Goal: Complete application form

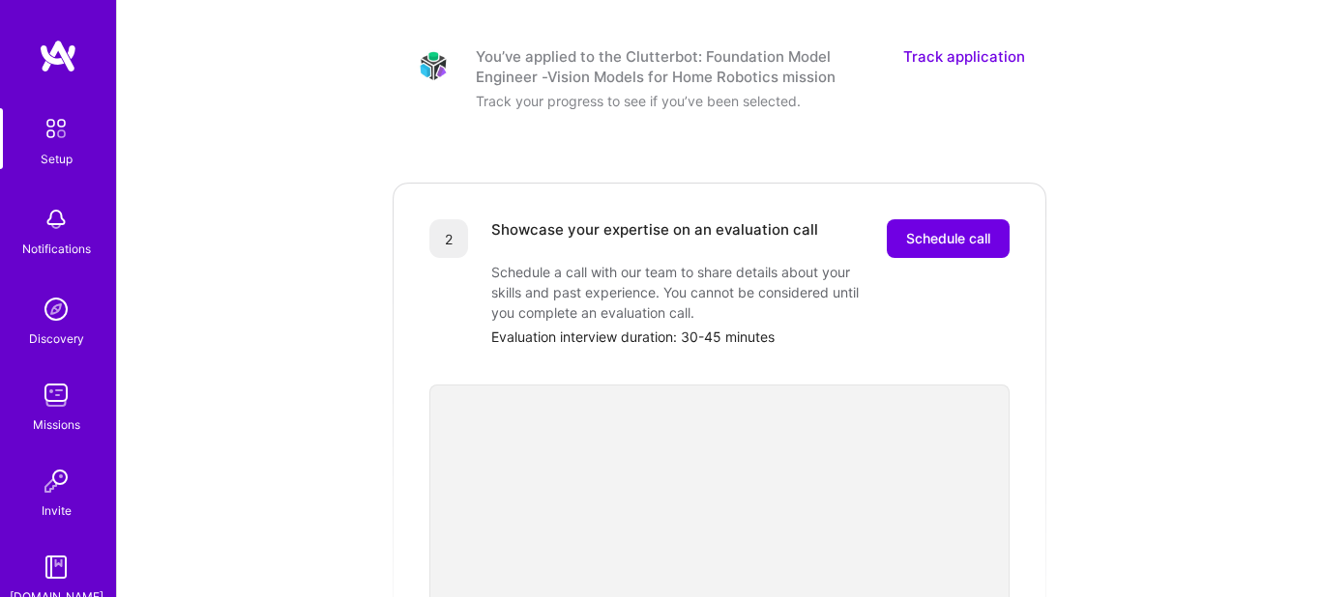
scroll to position [383, 0]
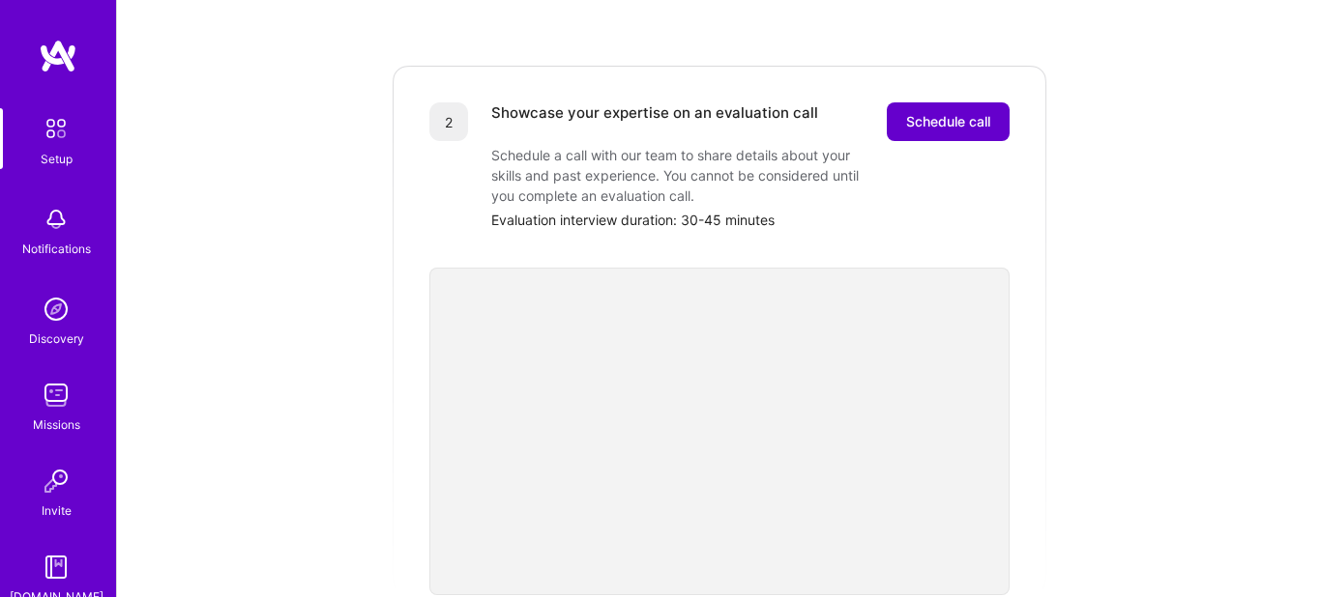
click at [973, 112] on span "Schedule call" at bounding box center [948, 121] width 84 height 19
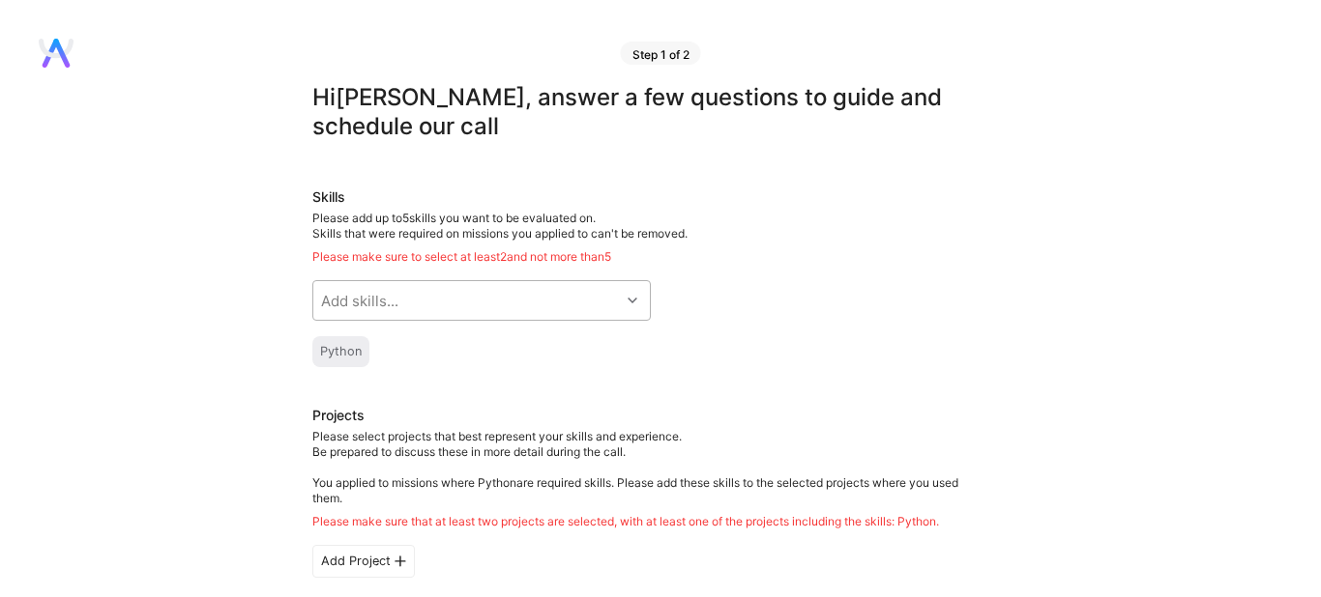
click at [447, 281] on div "Add skills..." at bounding box center [466, 300] width 306 height 39
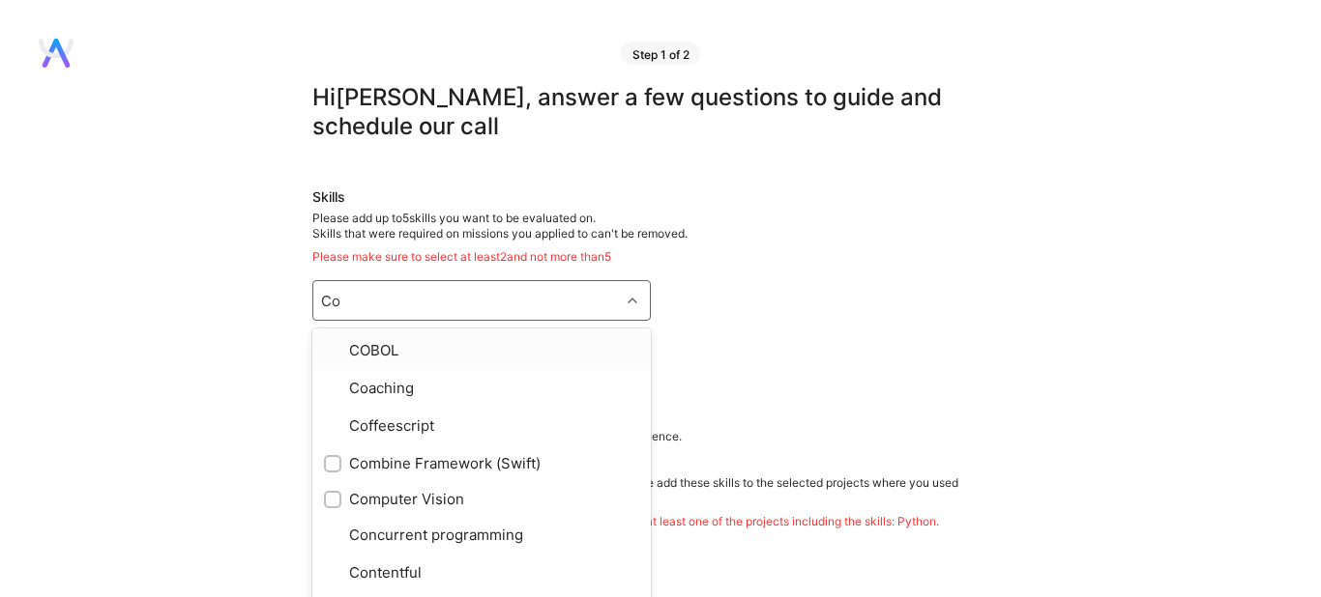
type input "Com"
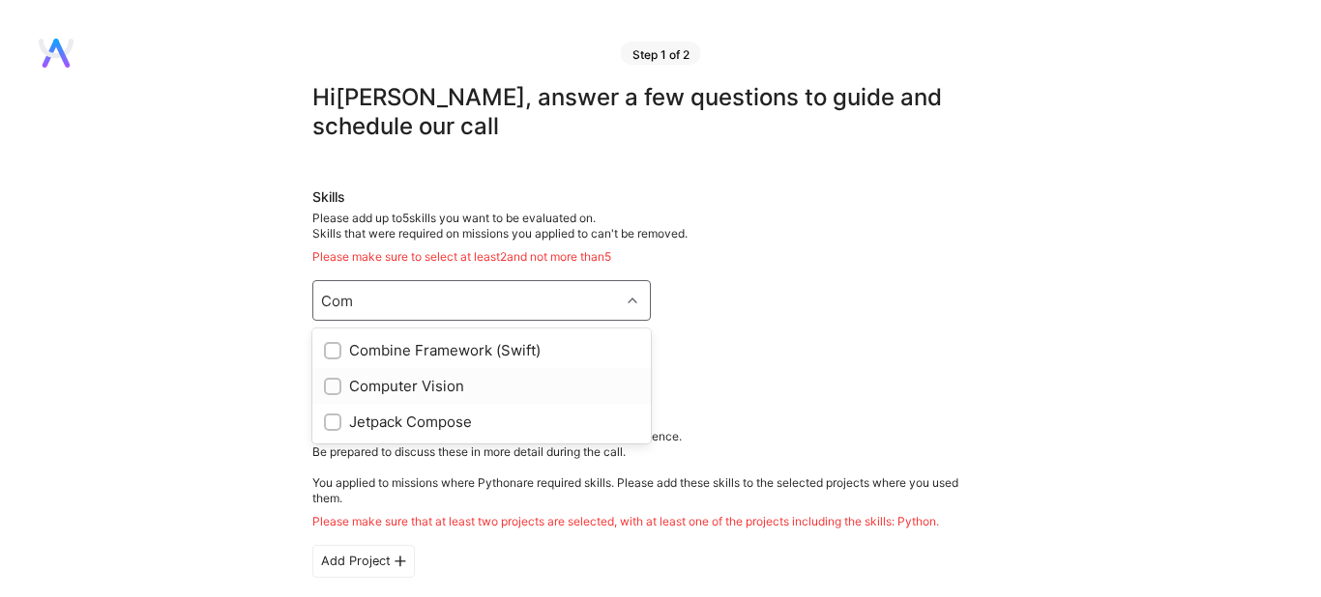
click at [425, 376] on div "Computer Vision" at bounding box center [481, 386] width 315 height 20
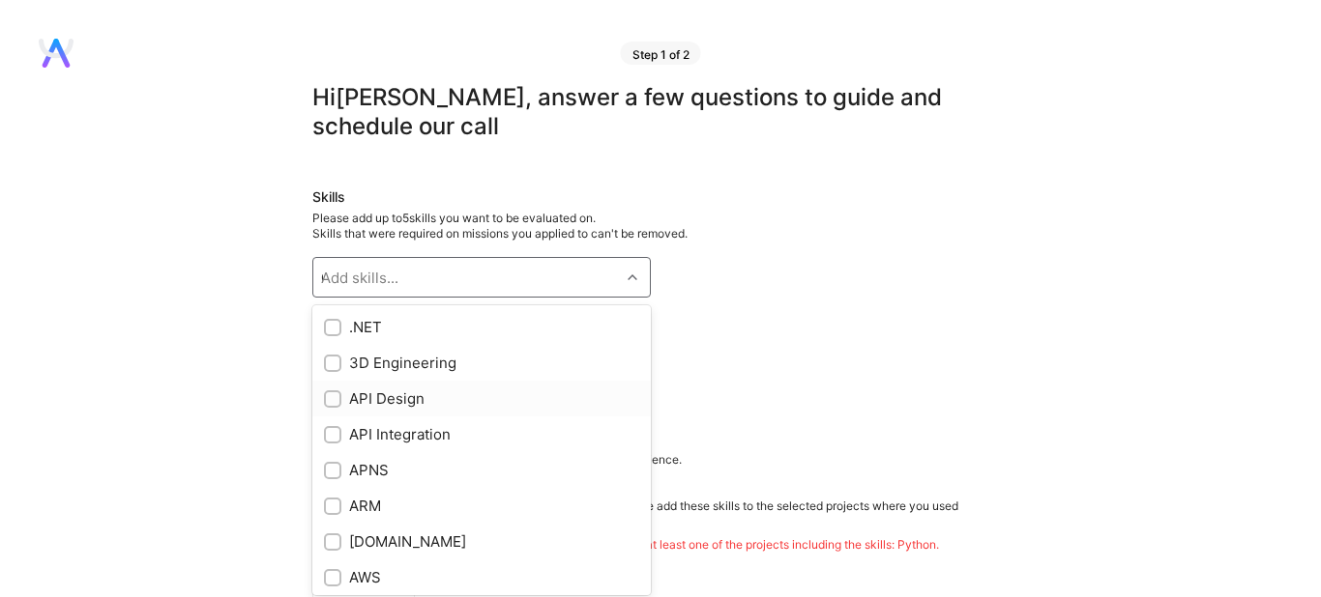
checkbox input "true"
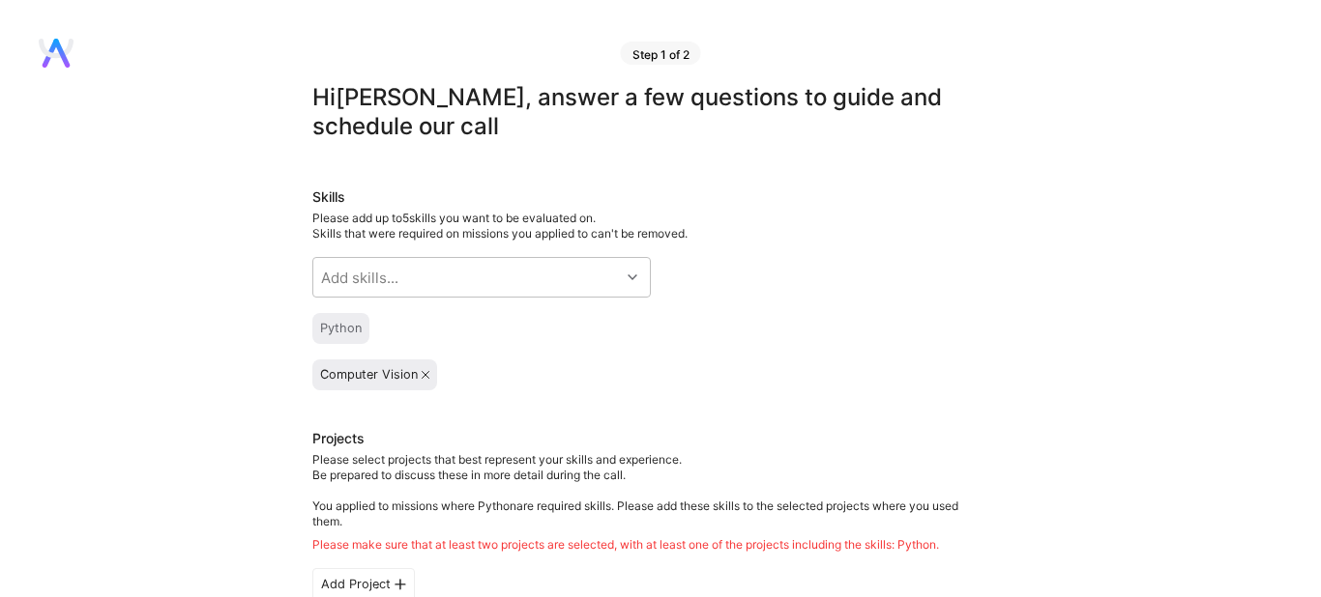
click at [400, 258] on div "Add skills..." at bounding box center [466, 277] width 306 height 39
type input "NLP"
click at [422, 317] on div "NLP" at bounding box center [481, 327] width 315 height 20
checkbox input "true"
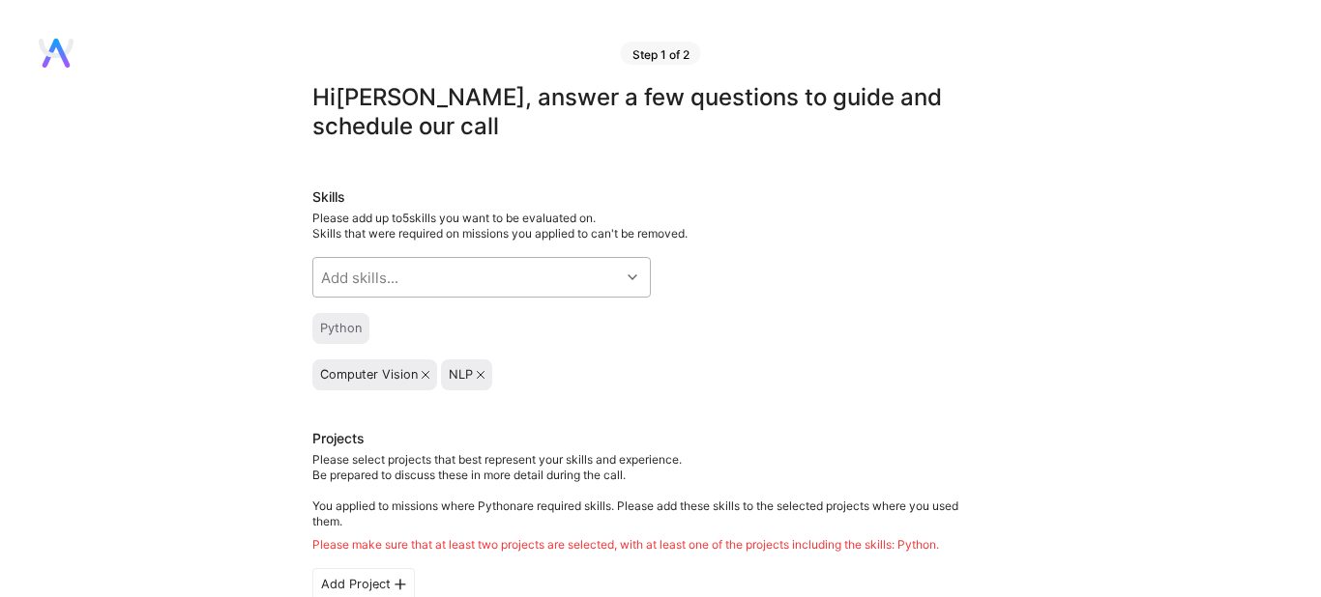
click at [389, 268] on div "Add skills..." at bounding box center [359, 278] width 77 height 20
type input "C"
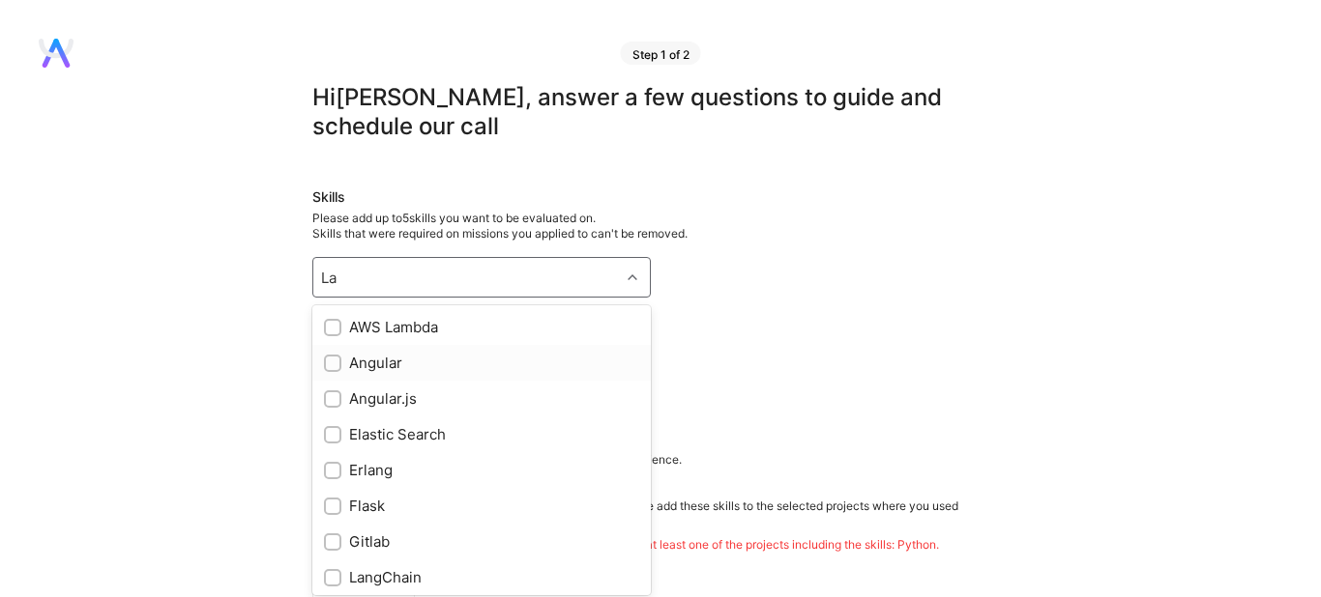
type input "L"
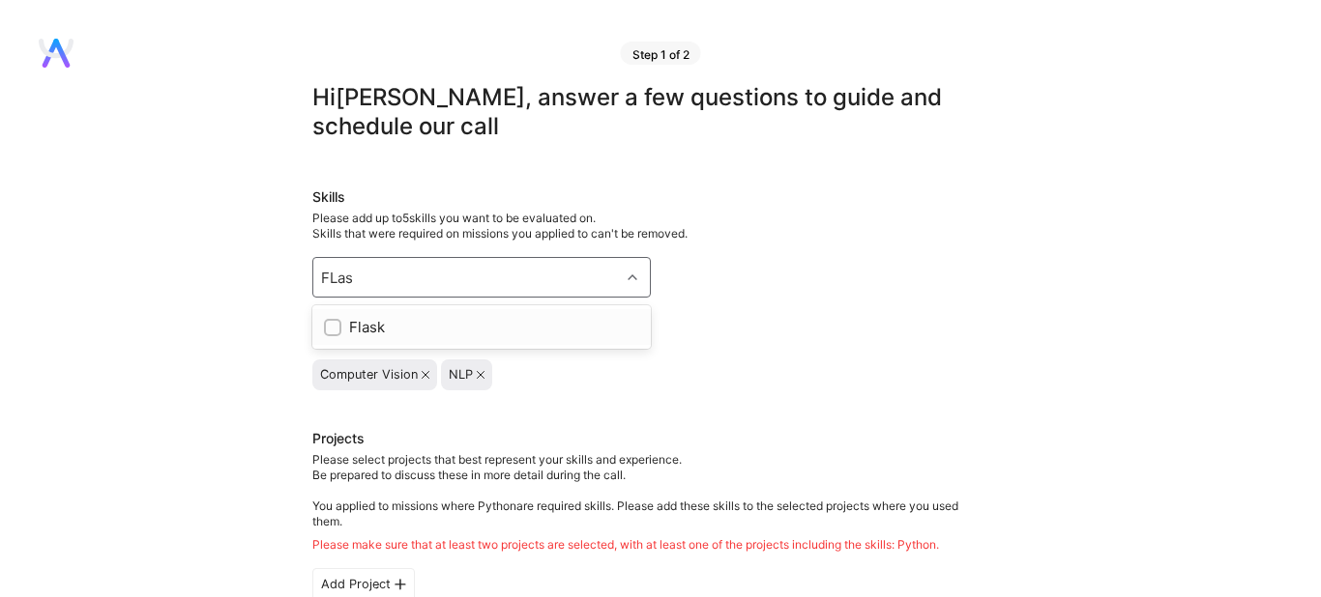
type input "FLask"
click at [399, 317] on div "Flask" at bounding box center [481, 327] width 315 height 20
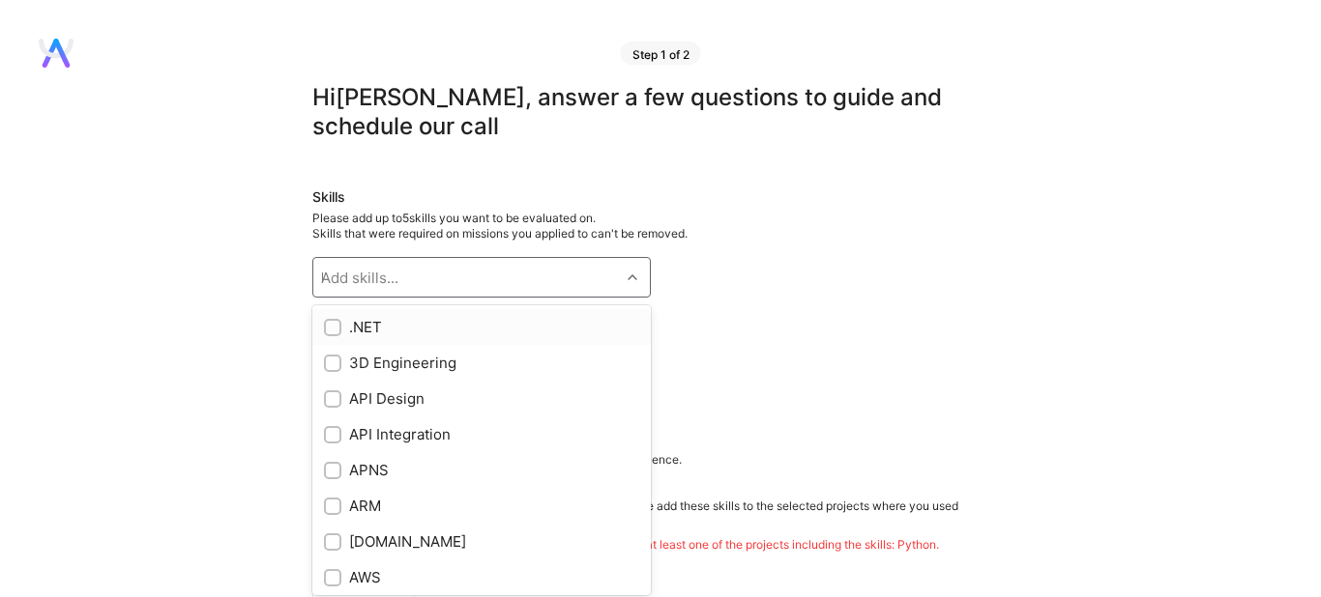
checkbox input "true"
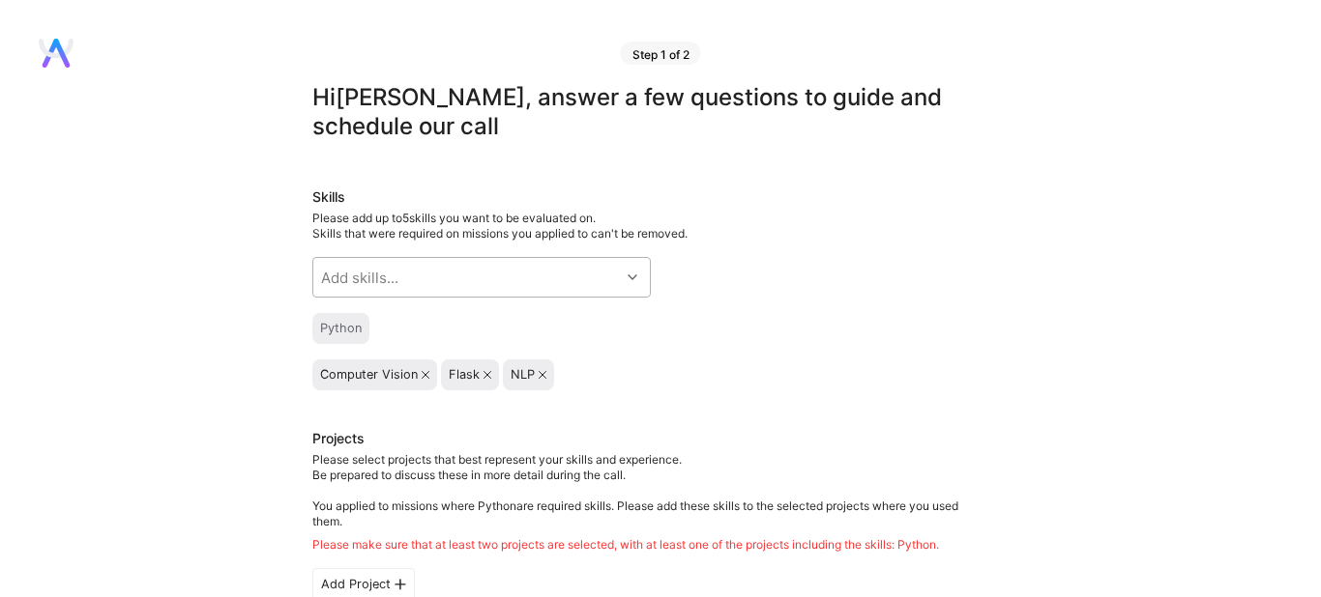
click at [734, 323] on div "Skills Please add up to 5 skills you want to be evaluated on. Skills that were …" at bounding box center [650, 289] width 677 height 203
click at [403, 258] on div "Add skills..." at bounding box center [466, 277] width 306 height 39
type input "DOcke"
click at [354, 317] on div "Docker" at bounding box center [481, 327] width 315 height 20
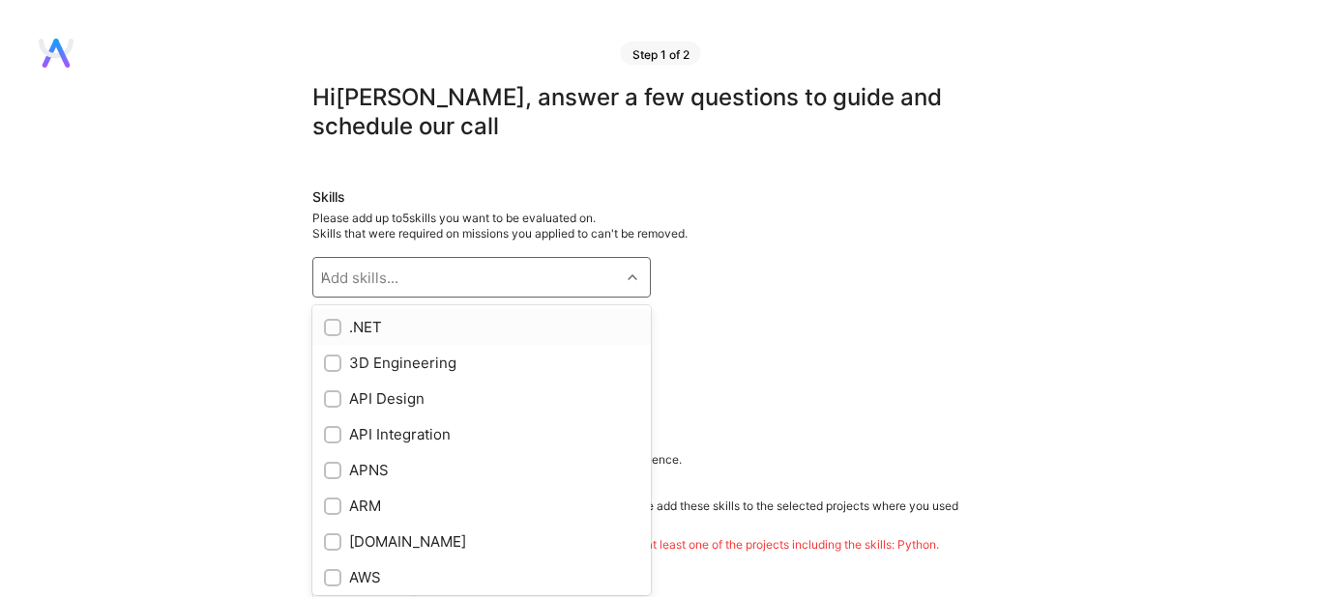
checkbox input "true"
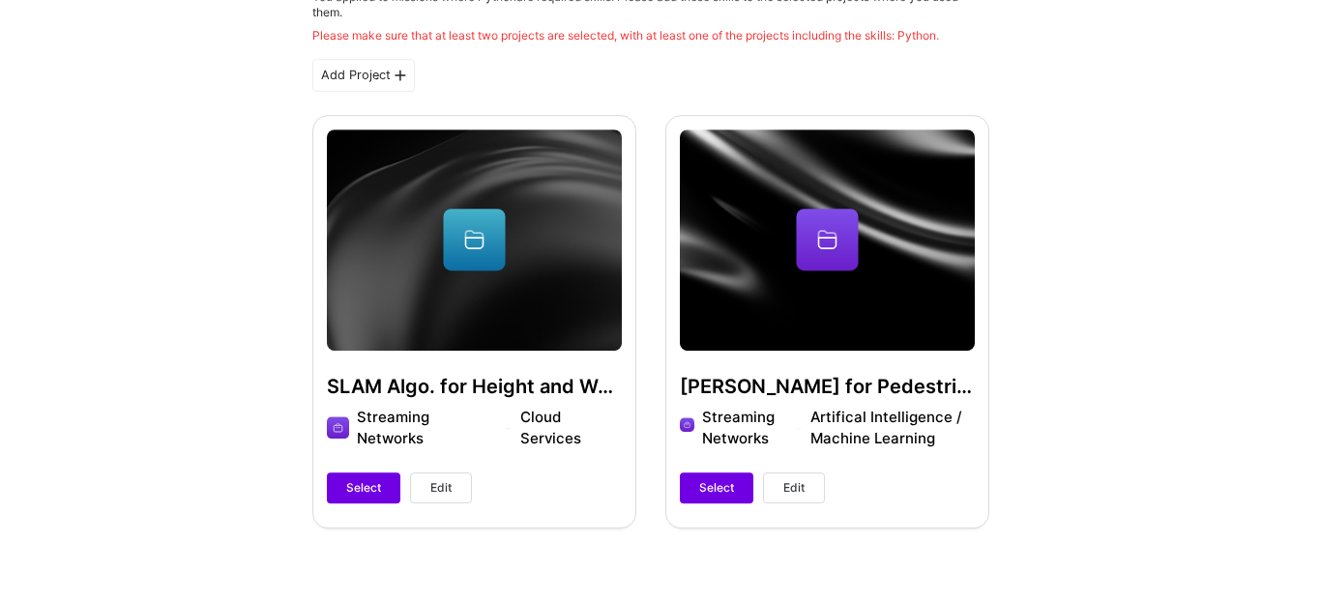
scroll to position [510, 0]
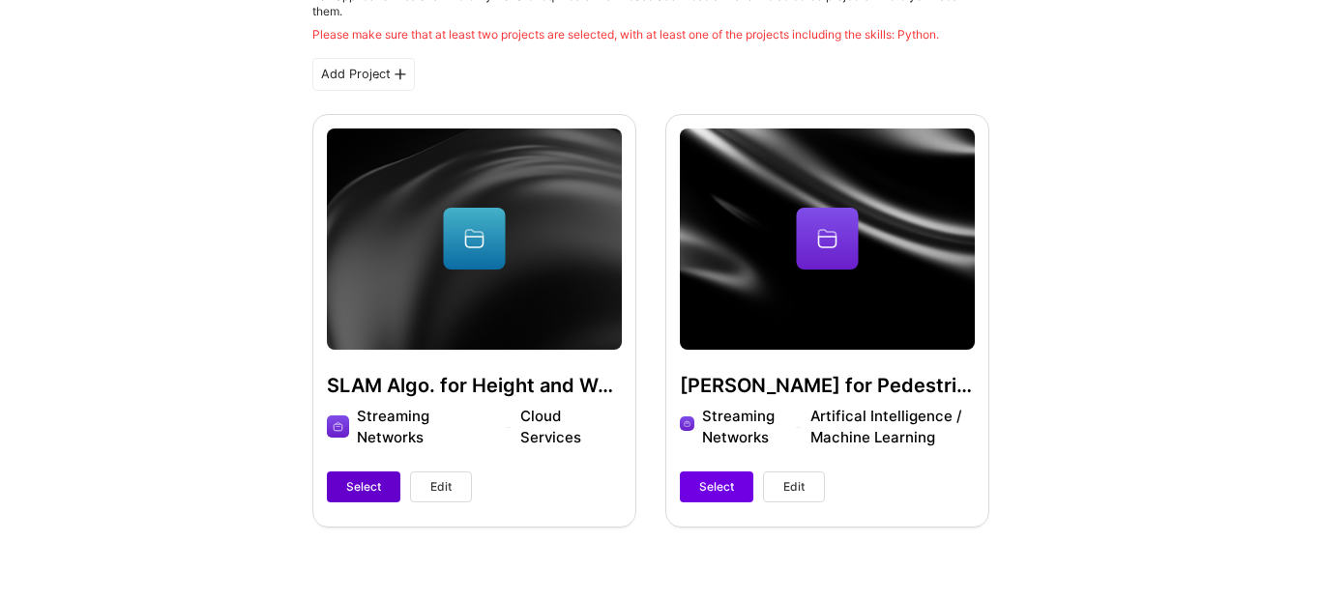
click at [371, 479] on span "Select" at bounding box center [363, 487] width 35 height 17
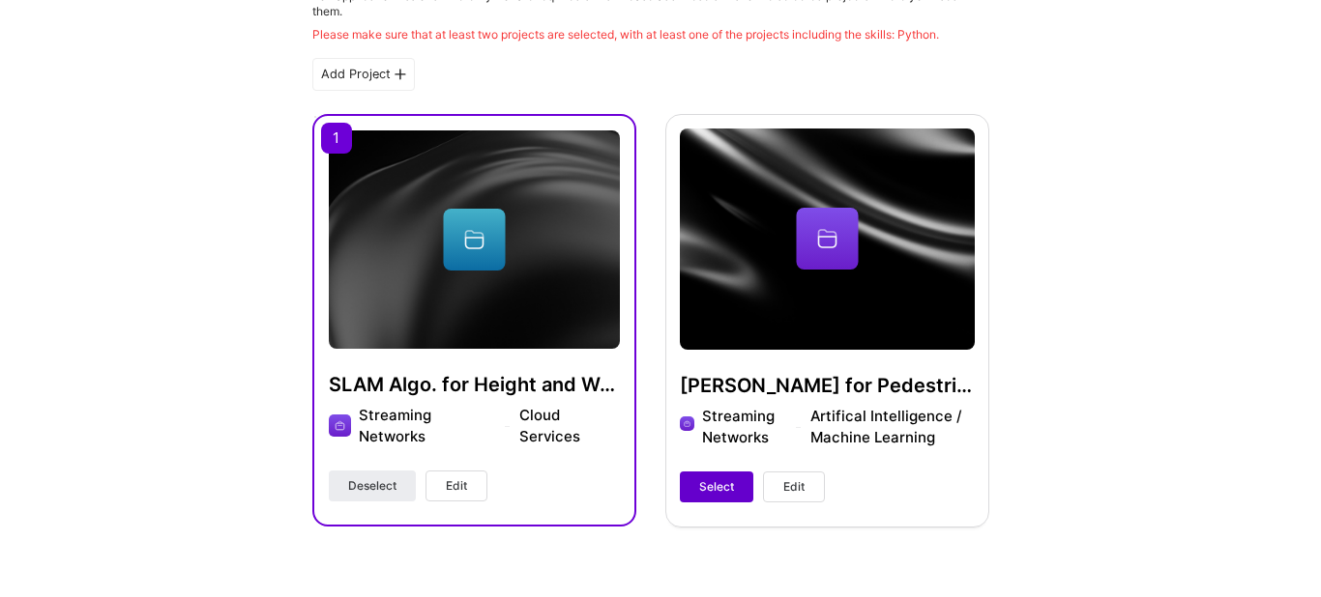
click at [724, 479] on span "Select" at bounding box center [716, 487] width 35 height 17
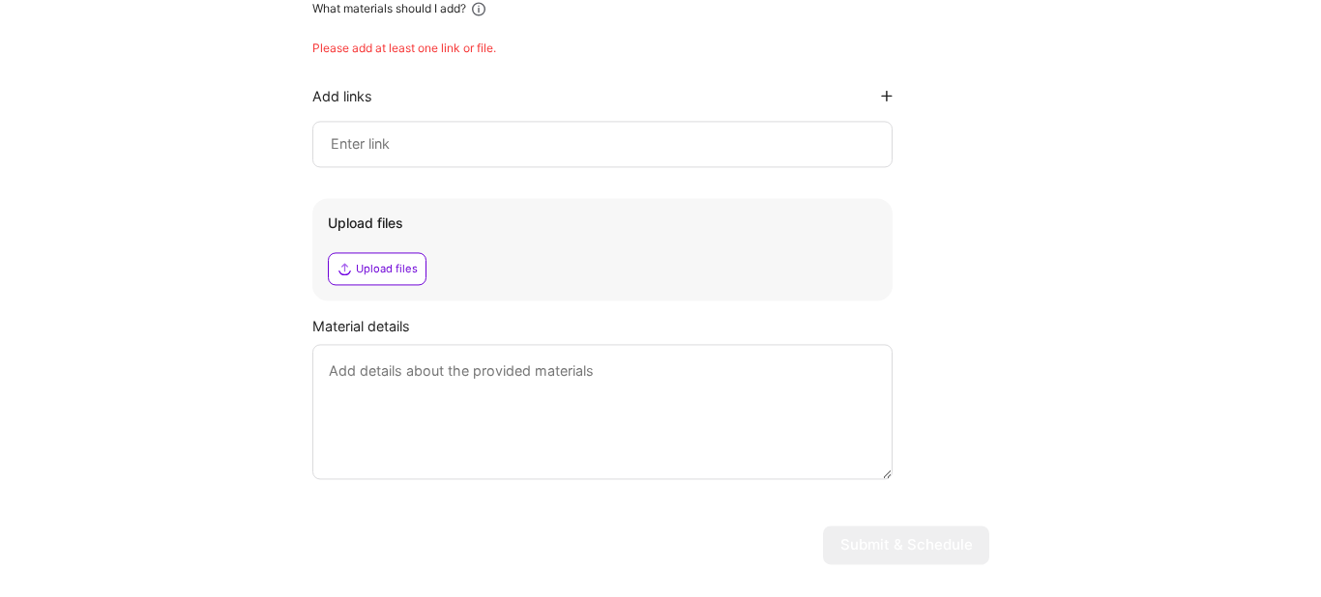
scroll to position [1174, 0]
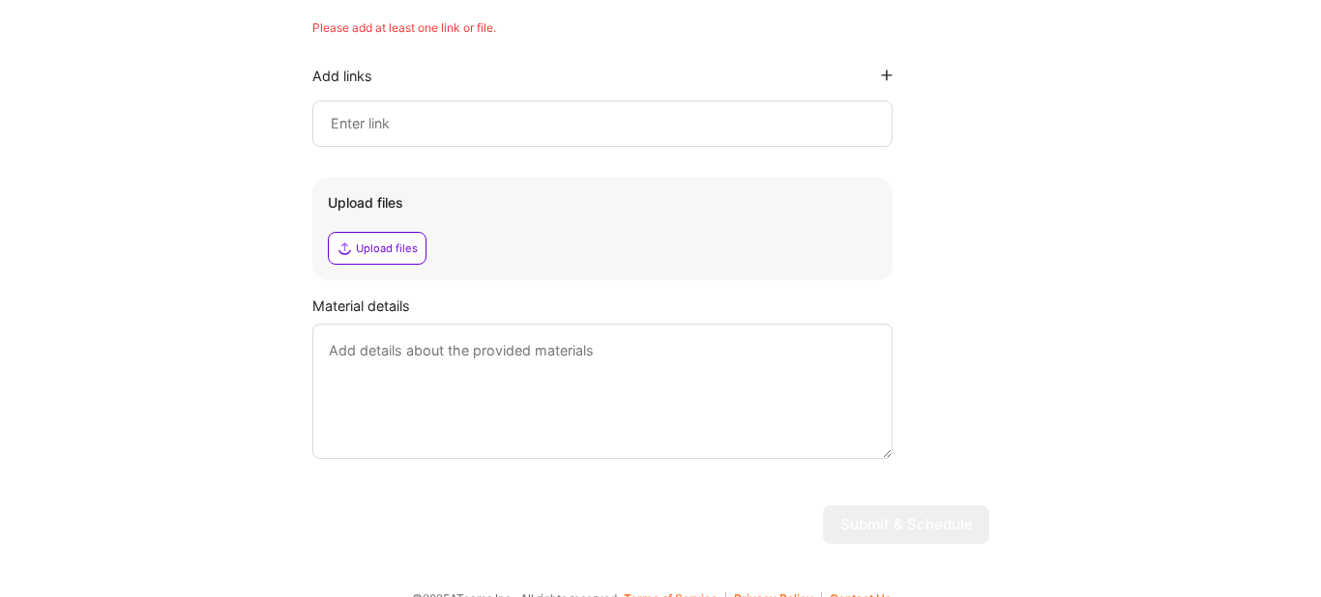
click at [394, 232] on div "Upload files" at bounding box center [377, 248] width 99 height 33
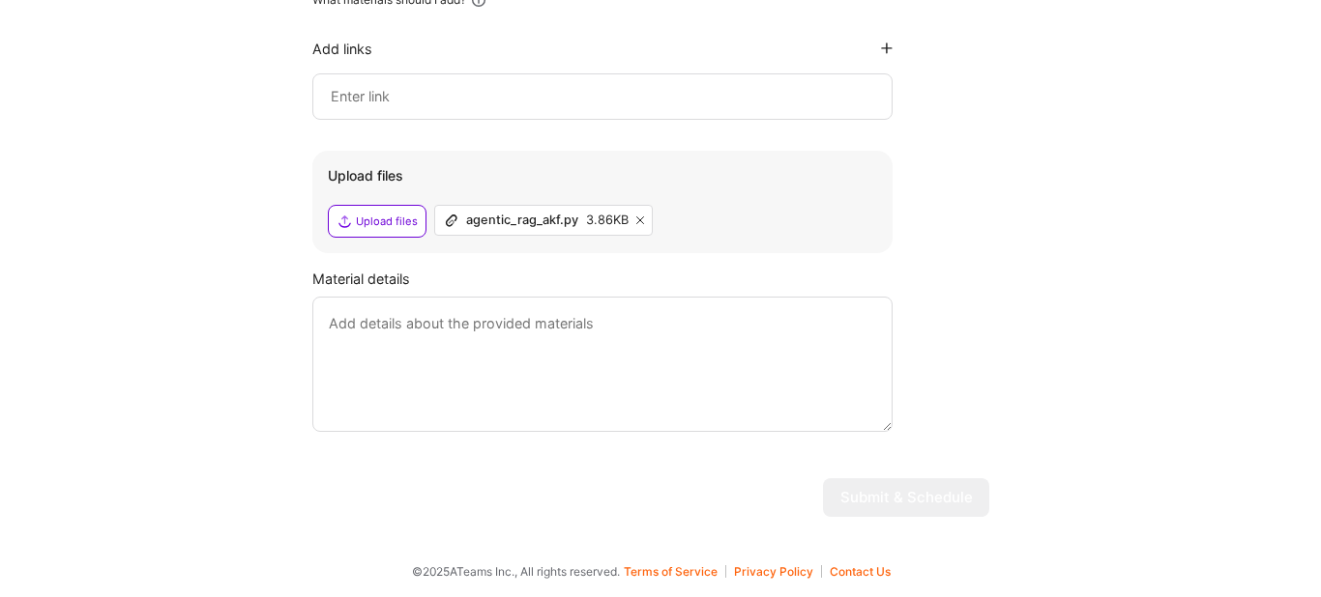
scroll to position [1135, 0]
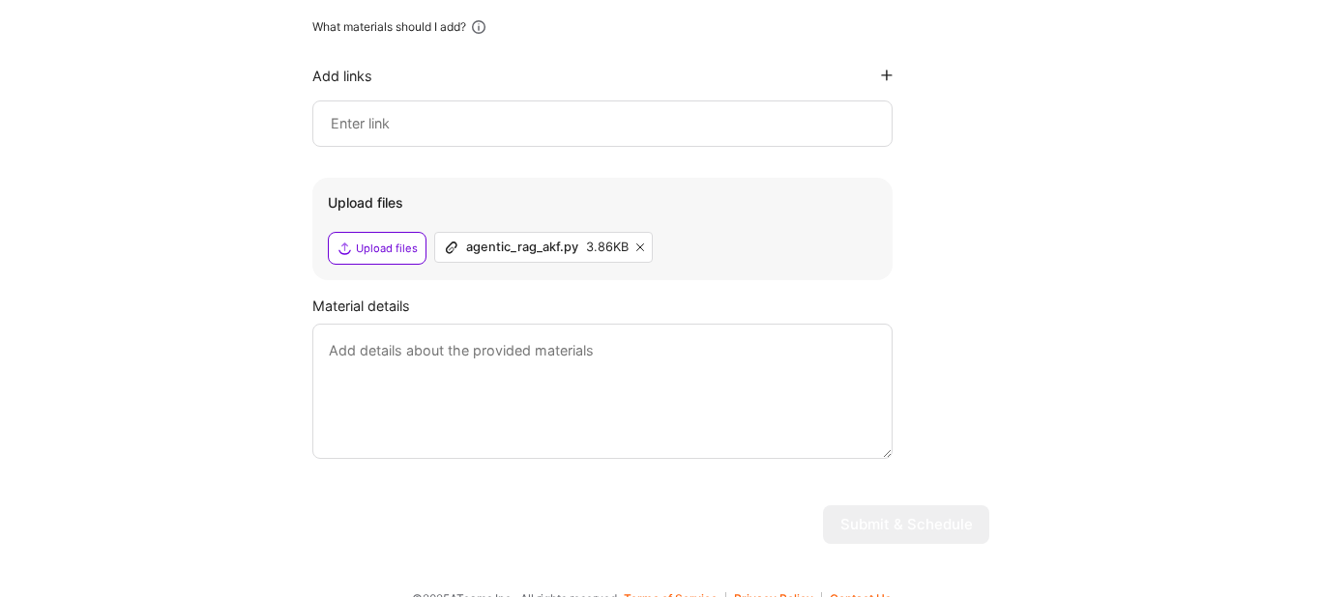
click at [639, 335] on textarea at bounding box center [602, 391] width 580 height 135
click at [451, 327] on textarea at bounding box center [602, 391] width 580 height 135
paste textarea "The provided code implements a Retrieval-Augmented Generation (RAG) pipeline us…"
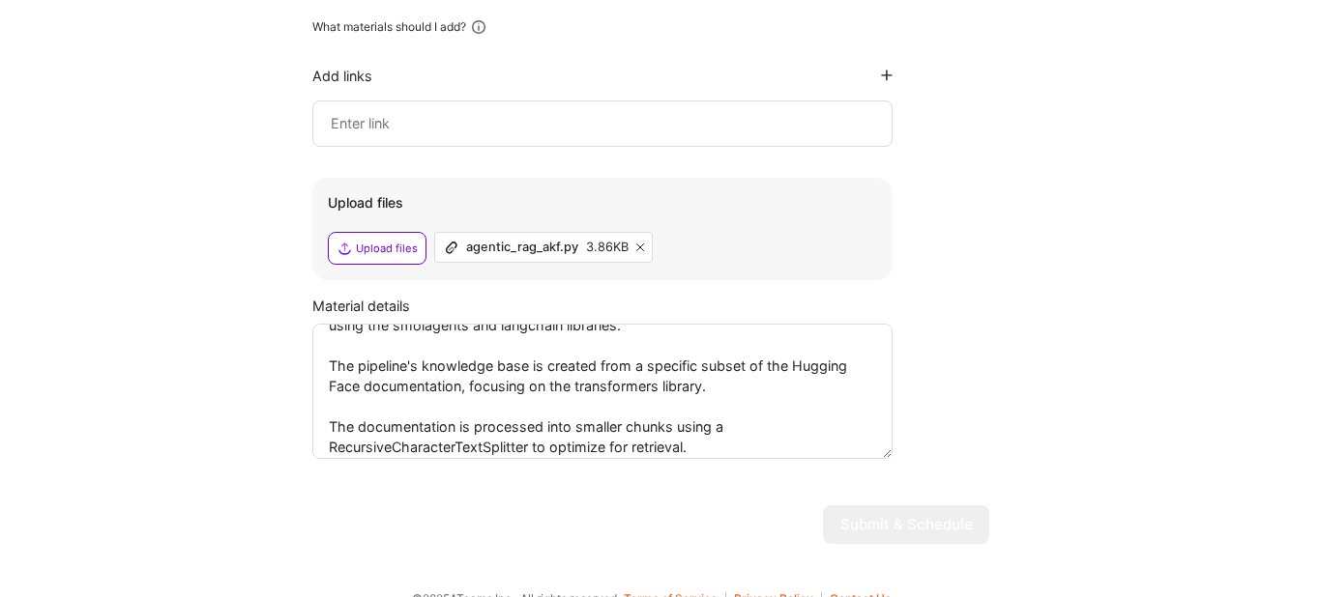
scroll to position [0, 0]
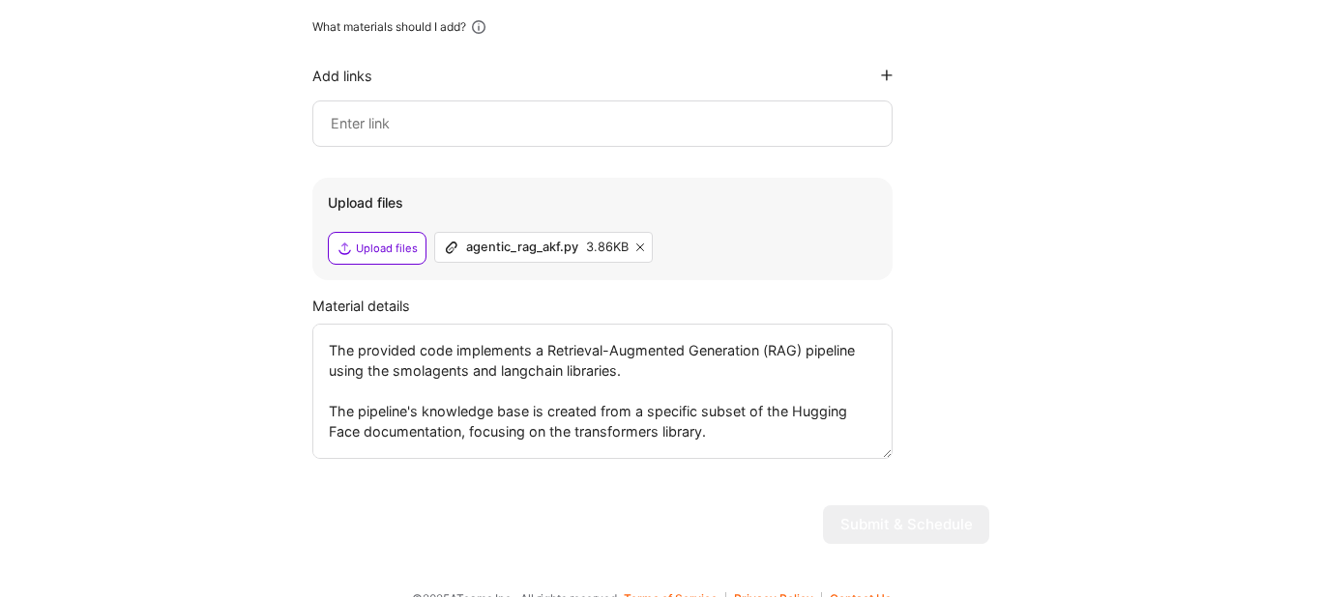
click at [544, 327] on textarea "The provided code implements a Retrieval-Augmented Generation (RAG) pipeline us…" at bounding box center [602, 391] width 580 height 135
click at [411, 357] on textarea "Retrieval-Augmented Generation (RAG) pipeline using the smolagents and langchai…" at bounding box center [602, 391] width 580 height 135
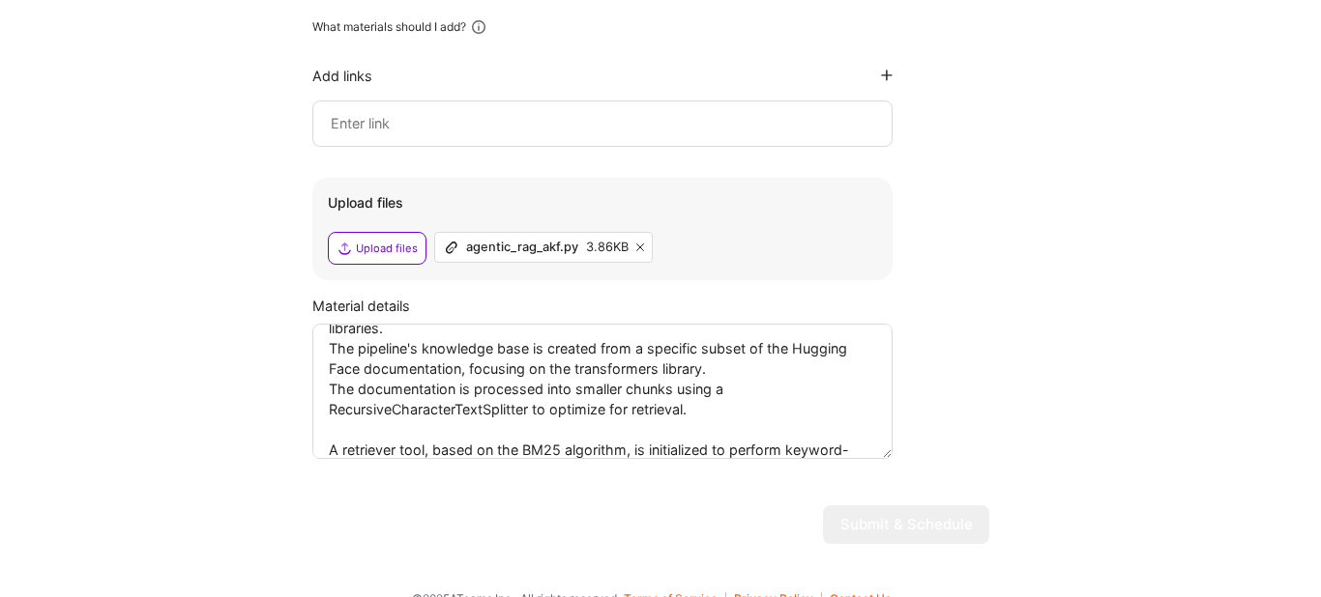
scroll to position [63, 0]
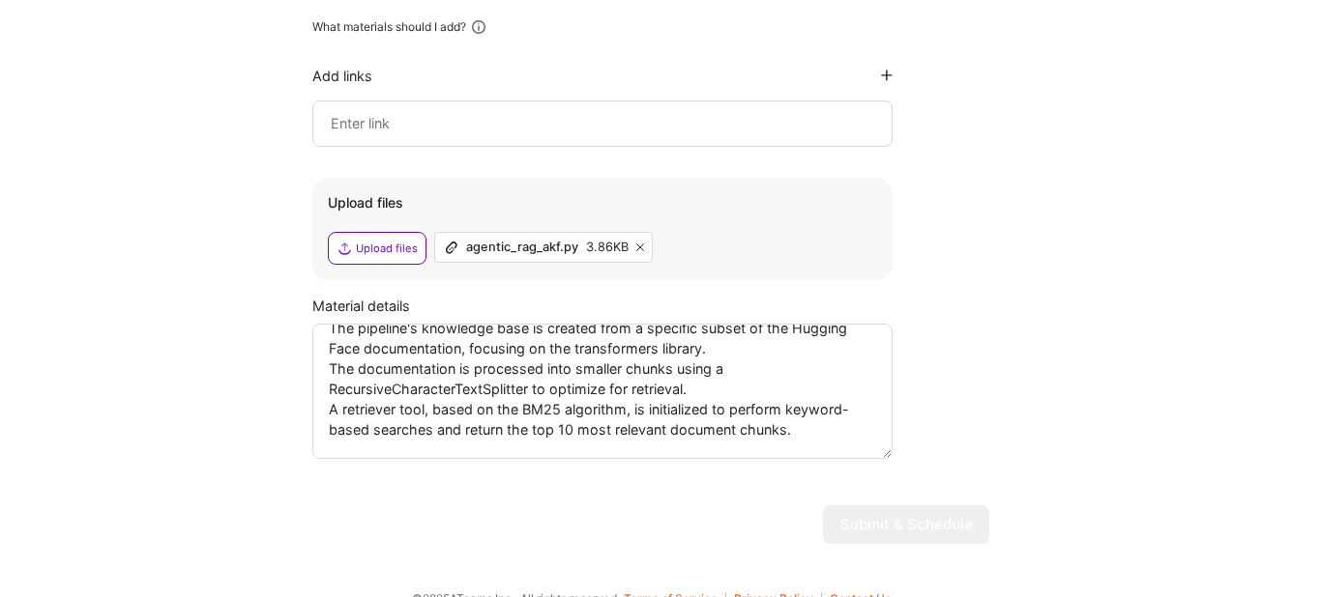
click at [391, 363] on textarea "Retrieval-Augmented Generation (RAG) pipeline using the smolagents and langchai…" at bounding box center [602, 391] width 580 height 135
click at [393, 363] on textarea "Retrieval-Augmented Generation (RAG) pipeline using the smolagents and langchai…" at bounding box center [602, 391] width 580 height 135
click at [358, 360] on textarea "Retrieval-Augmented Generation (RAG) pipeline using the smolagents and langchai…" at bounding box center [602, 391] width 580 height 135
click at [597, 364] on textarea "Retrieval-Augmented Generation (RAG) pipeline using the smolagents and langchai…" at bounding box center [602, 391] width 580 height 135
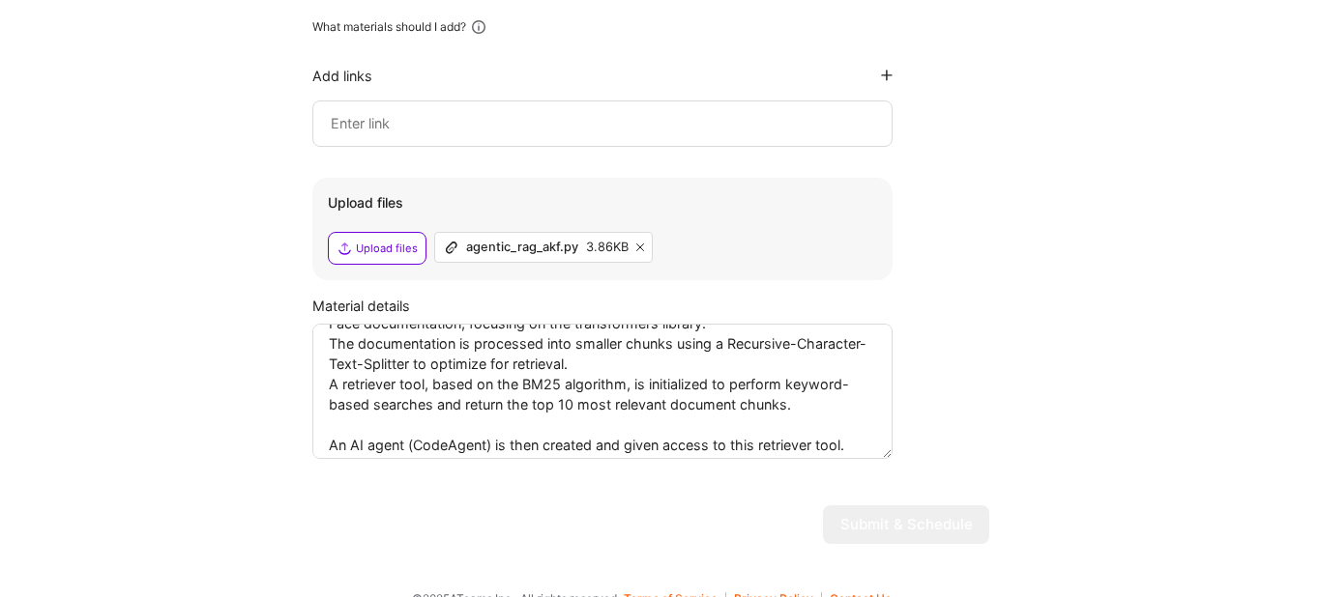
scroll to position [124, 0]
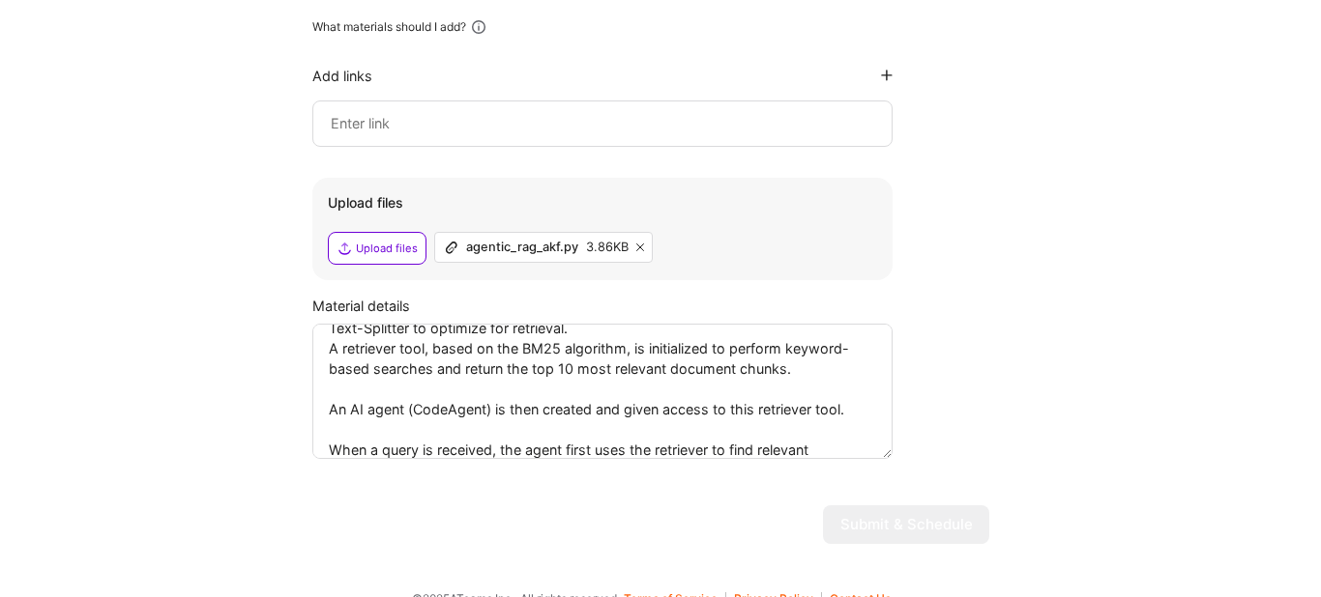
click at [394, 361] on textarea "Retrieval-Augmented Generation (RAG) pipeline using the smolagents and langchai…" at bounding box center [602, 391] width 580 height 135
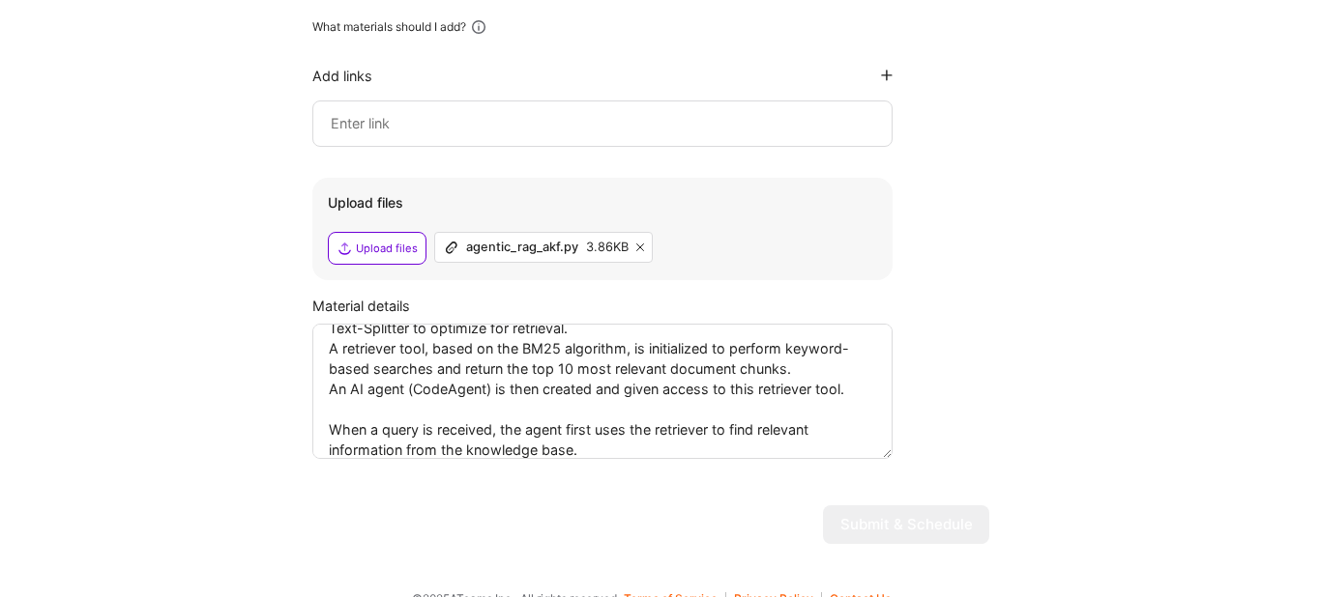
click at [452, 364] on textarea "Retrieval-Augmented Generation (RAG) pipeline using the smolagents and langchai…" at bounding box center [602, 391] width 580 height 135
click at [334, 387] on textarea "Retrieval-Augmented Generation (RAG) pipeline using the smolagents and langchai…" at bounding box center [602, 391] width 580 height 135
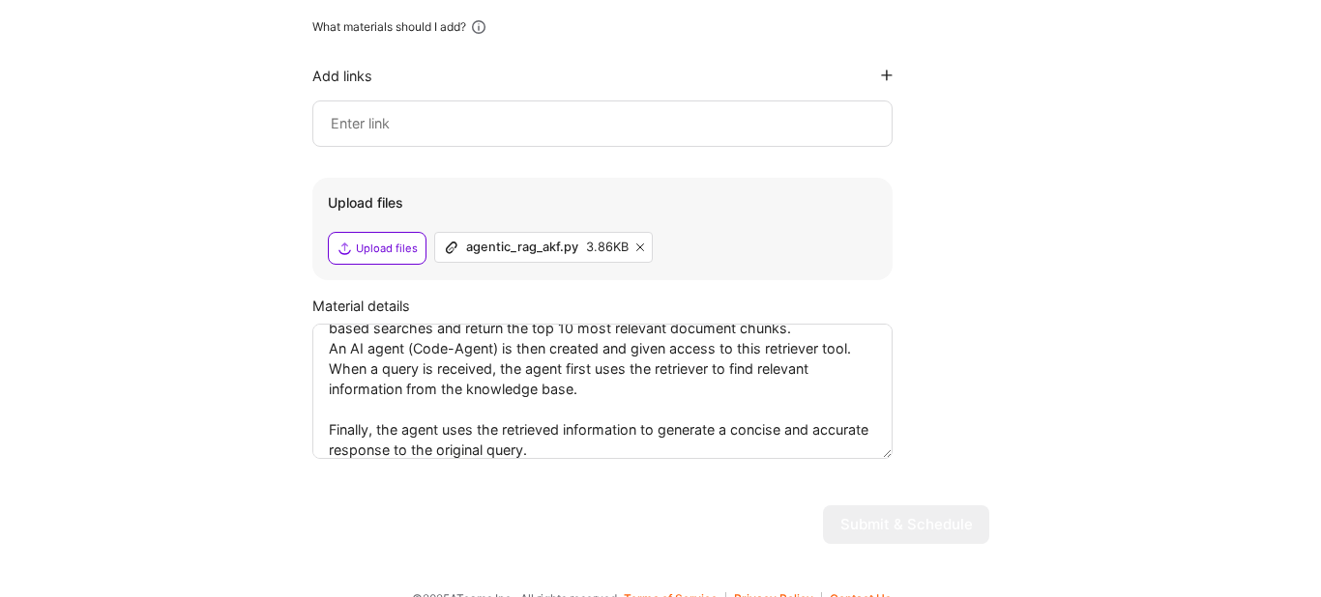
scroll to position [182, 0]
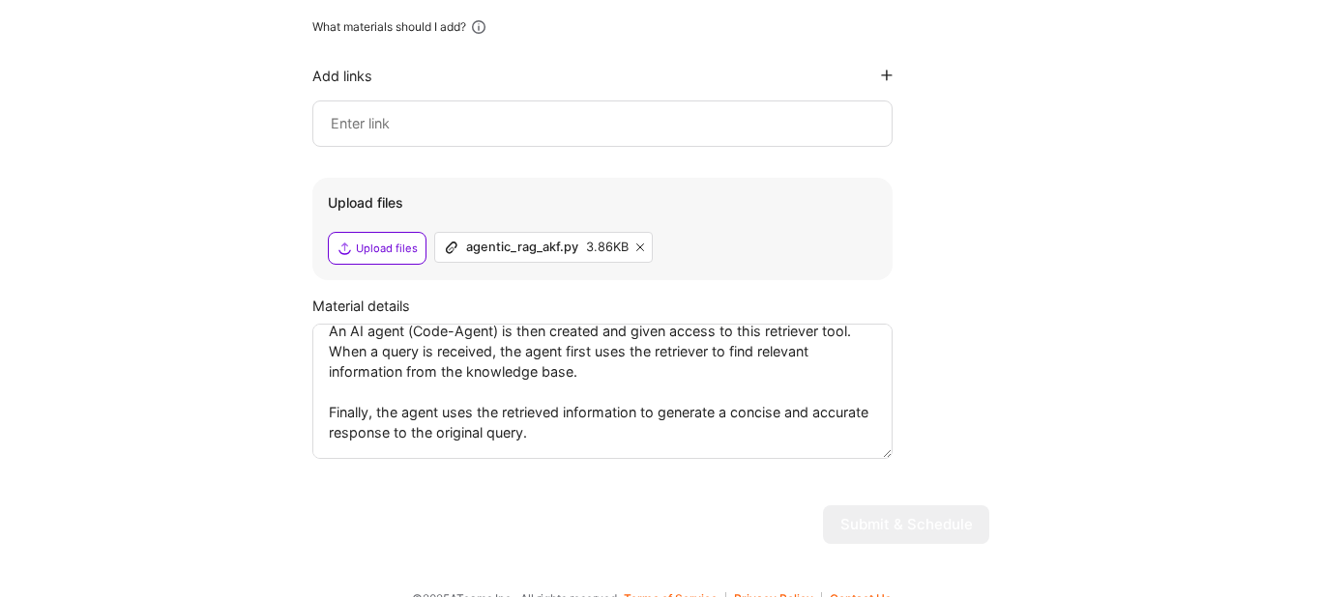
click at [369, 368] on textarea "Retrieval-Augmented Generation (RAG) pipeline using the smolagents and langchai…" at bounding box center [602, 391] width 580 height 135
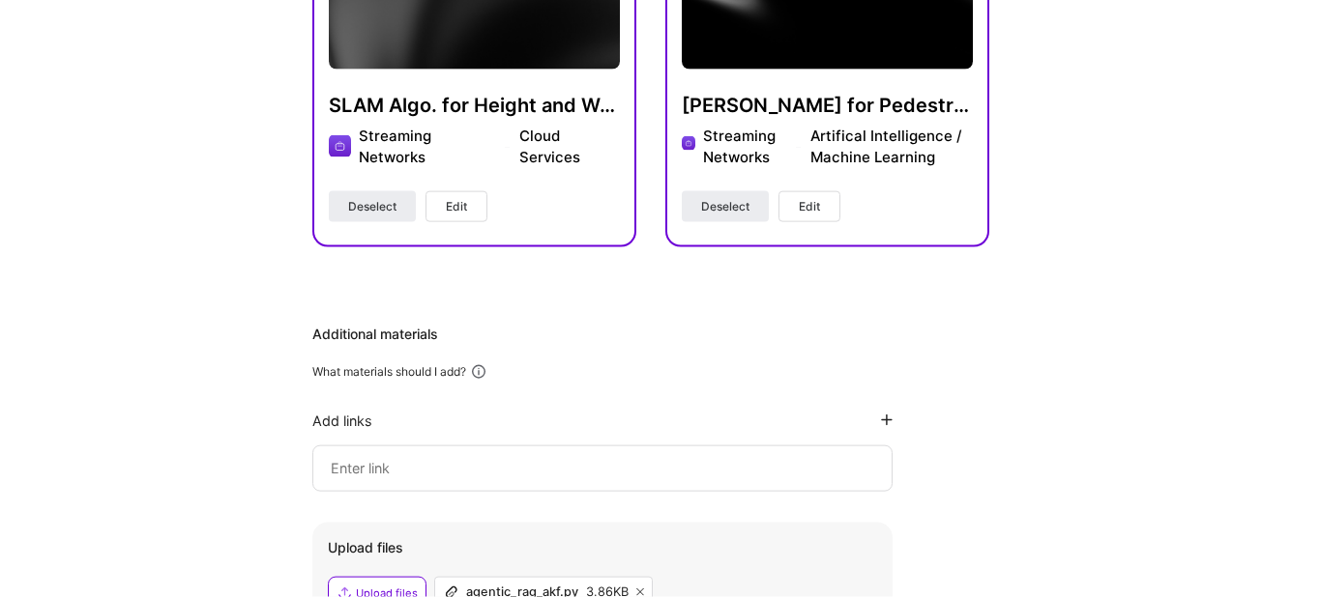
scroll to position [752, 0]
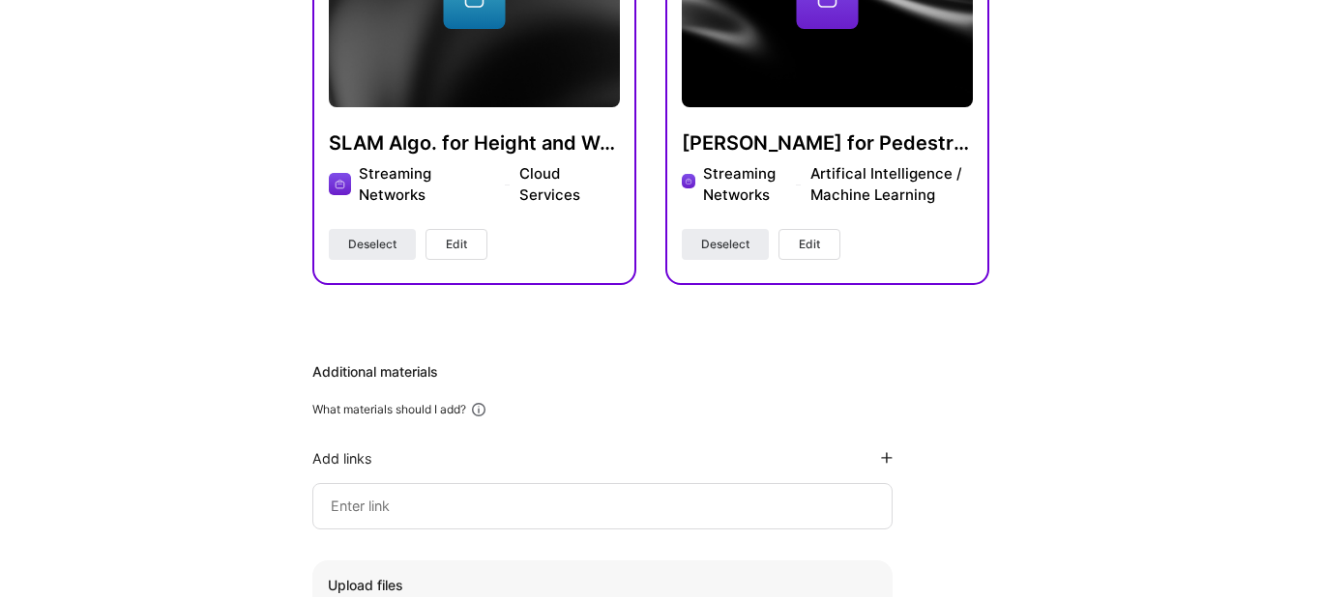
type textarea "Retrieval-Augmented Generation (RAG) pipeline using the smolagents and langchai…"
click at [890, 452] on icon at bounding box center [887, 458] width 12 height 12
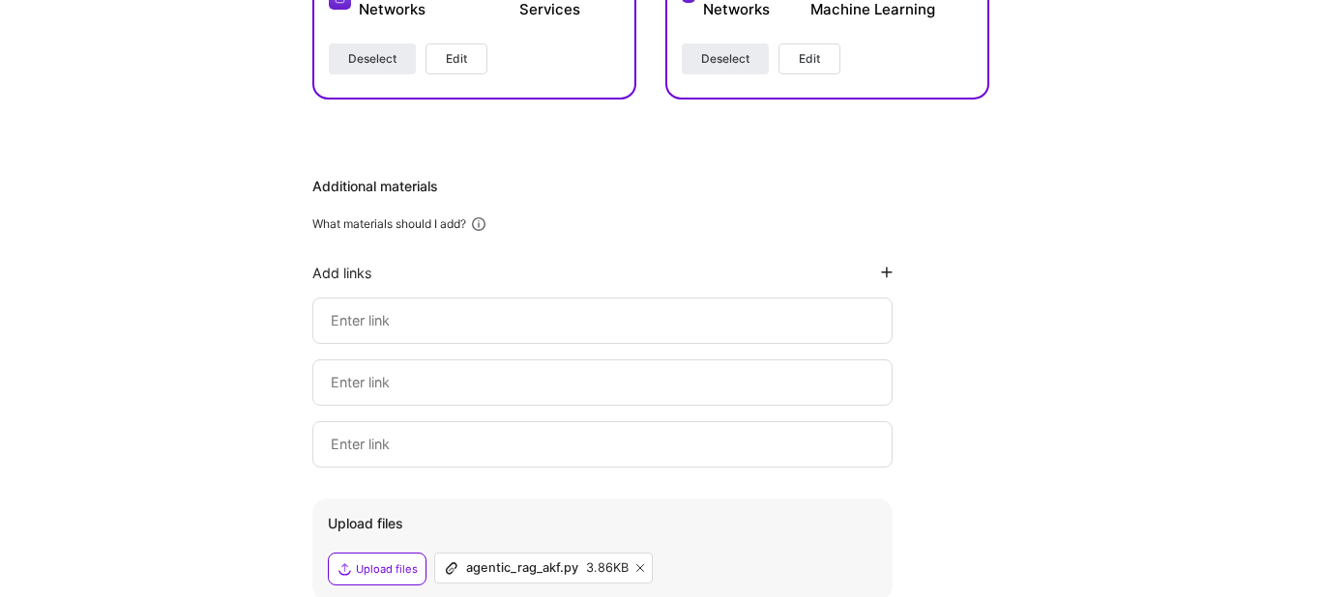
scroll to position [1004, 0]
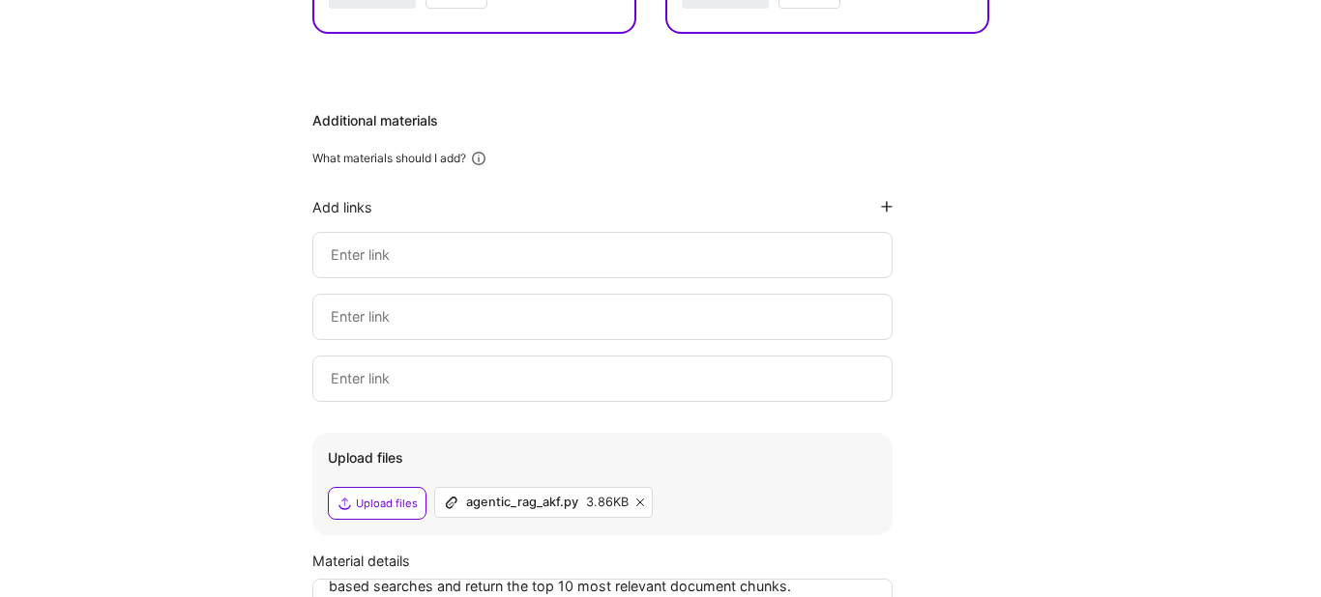
click at [531, 244] on input at bounding box center [602, 255] width 547 height 23
